Goal: Find specific page/section: Find specific page/section

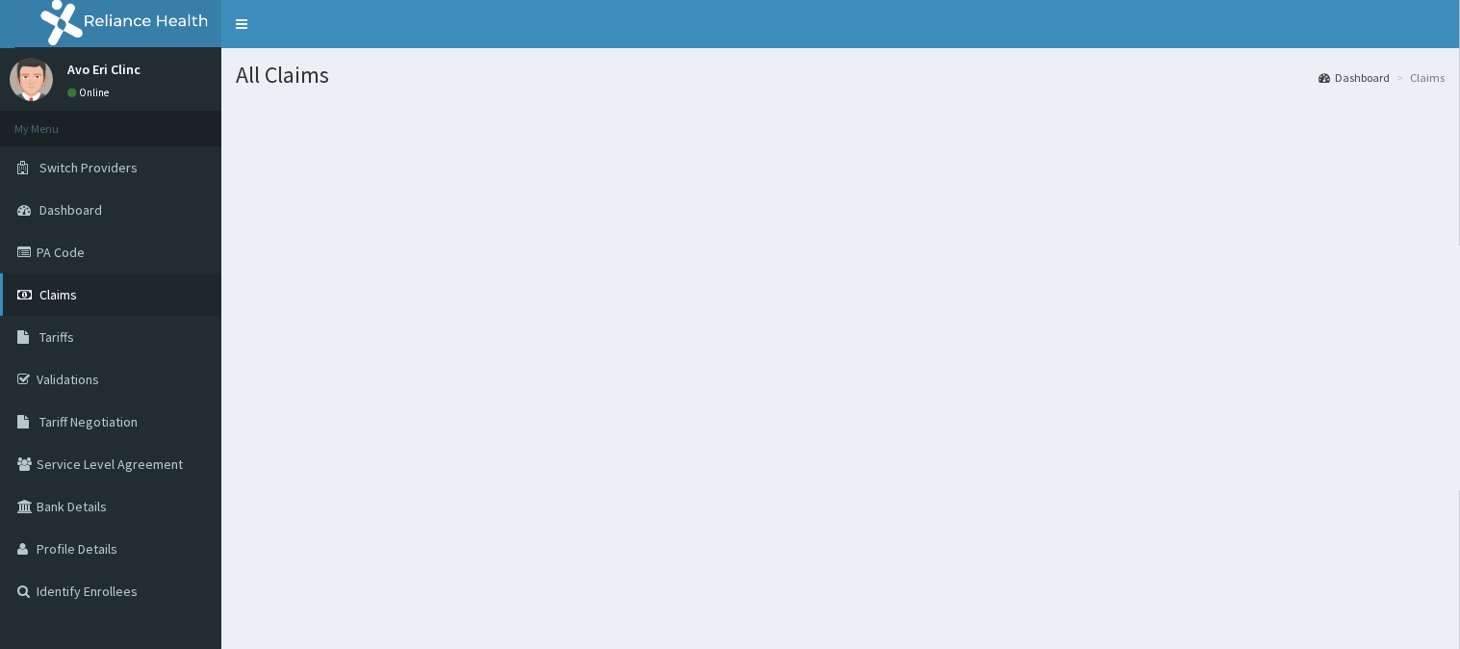
click at [89, 302] on link "Claims" at bounding box center [110, 294] width 221 height 42
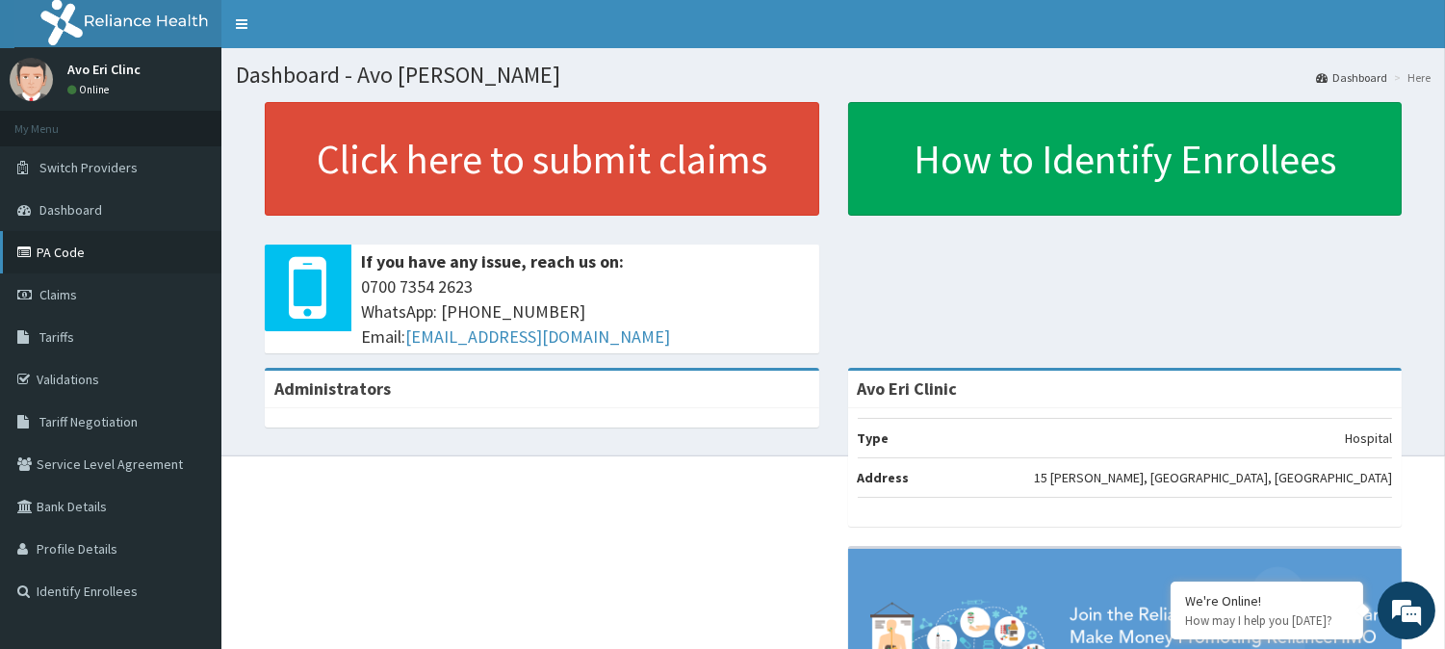
click at [68, 247] on link "PA Code" at bounding box center [110, 252] width 221 height 42
